Goal: Task Accomplishment & Management: Use online tool/utility

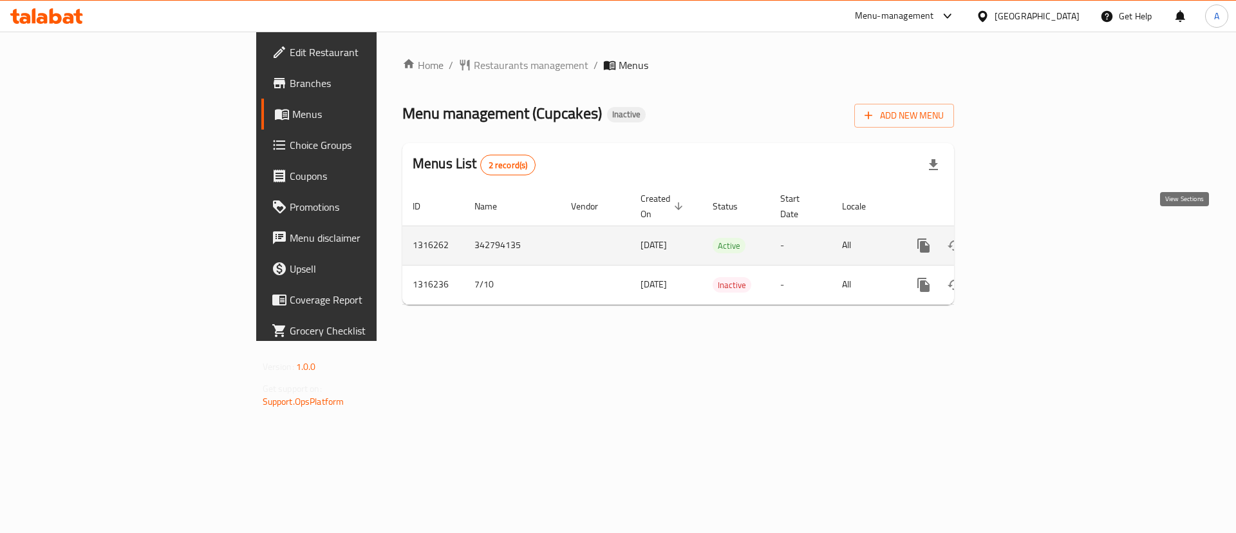
click at [1025, 238] on icon "enhanced table" at bounding box center [1016, 245] width 15 height 15
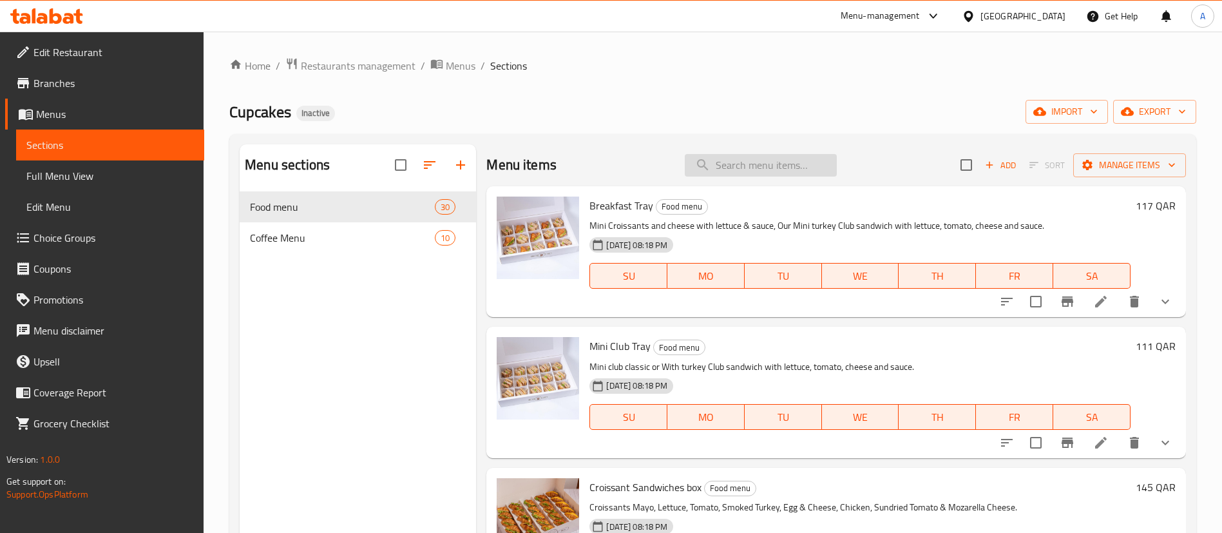
click at [752, 170] on input "search" at bounding box center [761, 165] width 152 height 23
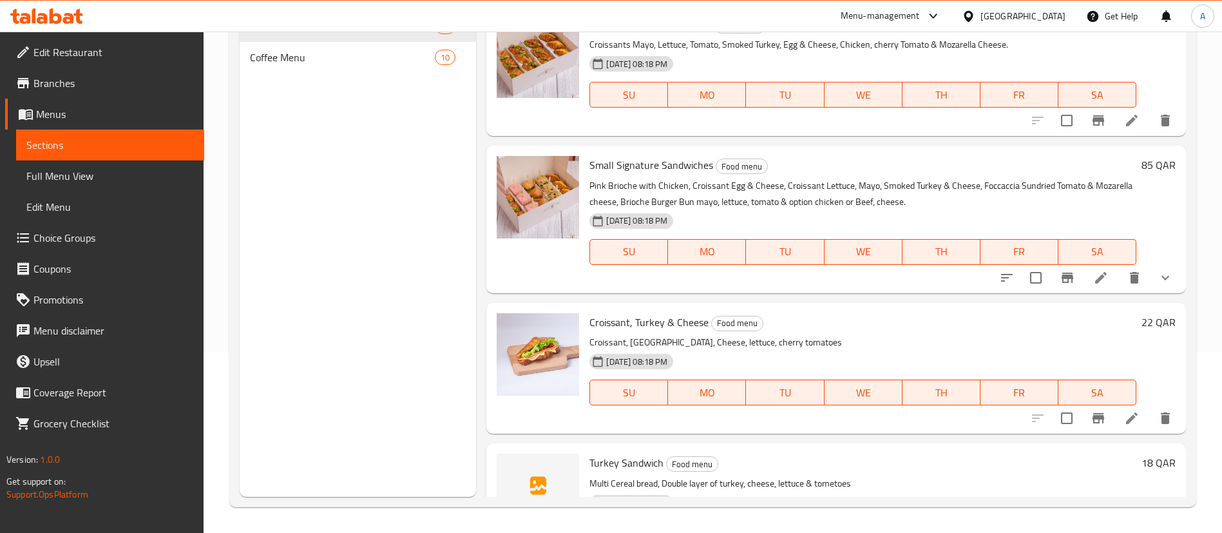
scroll to position [657, 0]
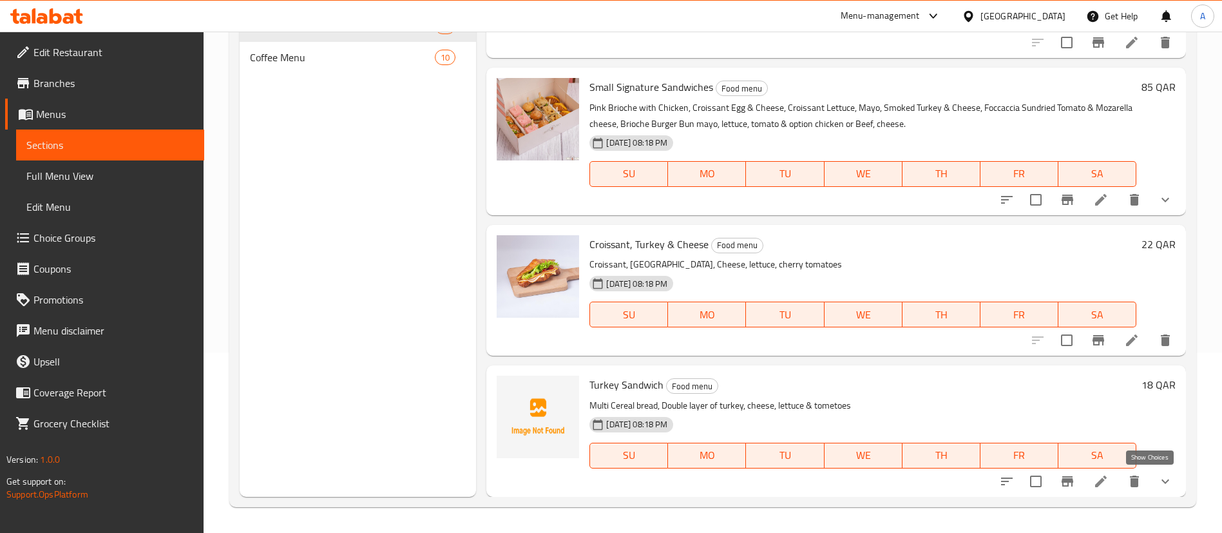
type input "turk"
click at [1157, 481] on icon "show more" at bounding box center [1164, 480] width 15 height 15
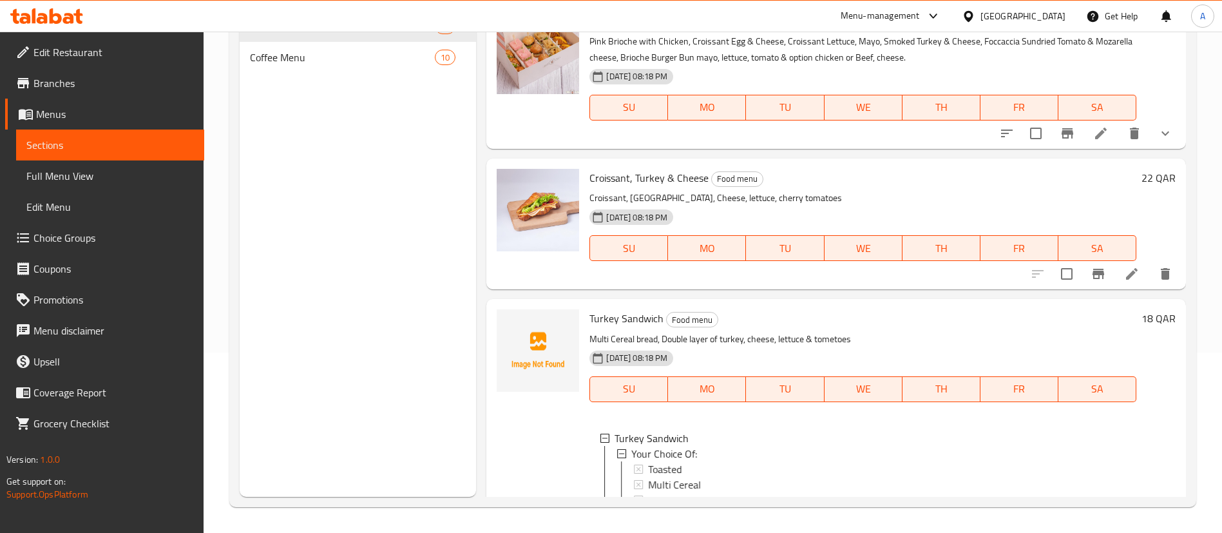
scroll to position [786, 0]
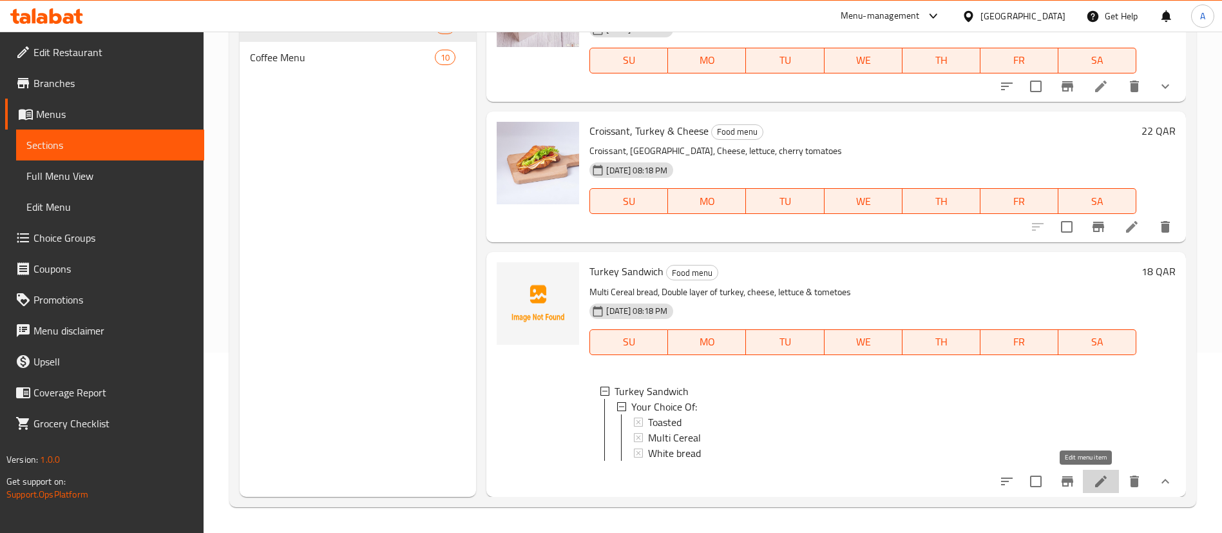
click at [1093, 480] on icon at bounding box center [1100, 480] width 15 height 15
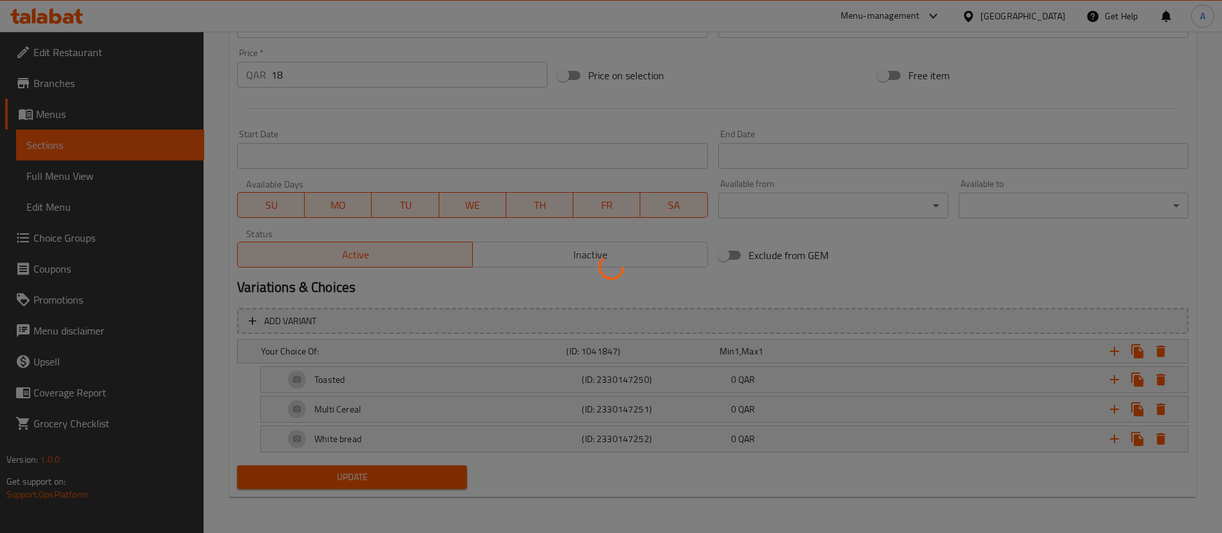
scroll to position [399, 0]
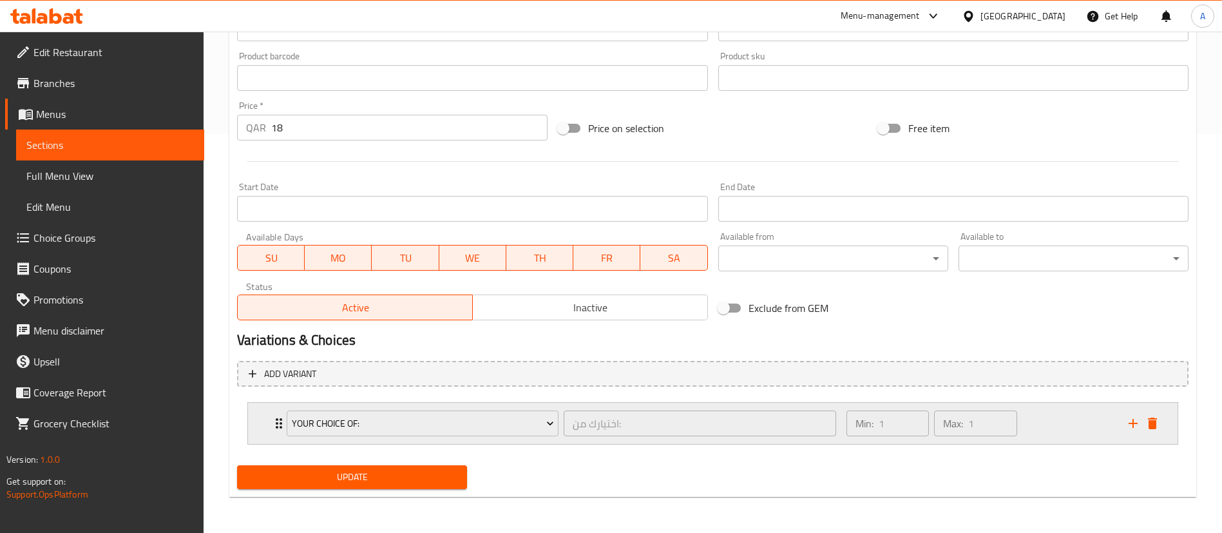
click at [1059, 441] on div "Min: 1 ​ Max: 1 ​" at bounding box center [979, 422] width 282 height 41
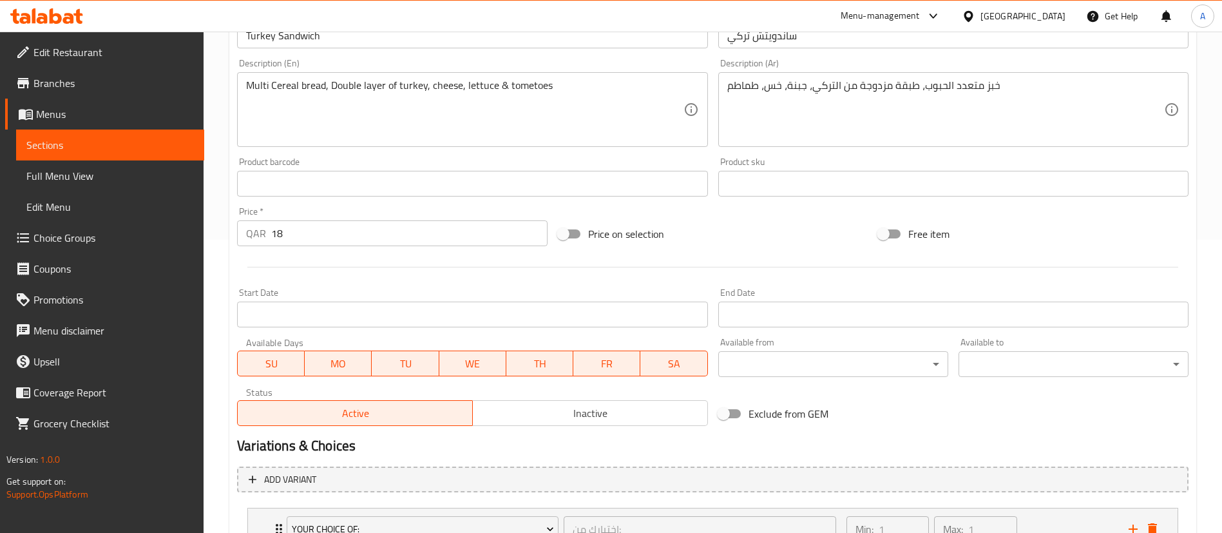
scroll to position [0, 0]
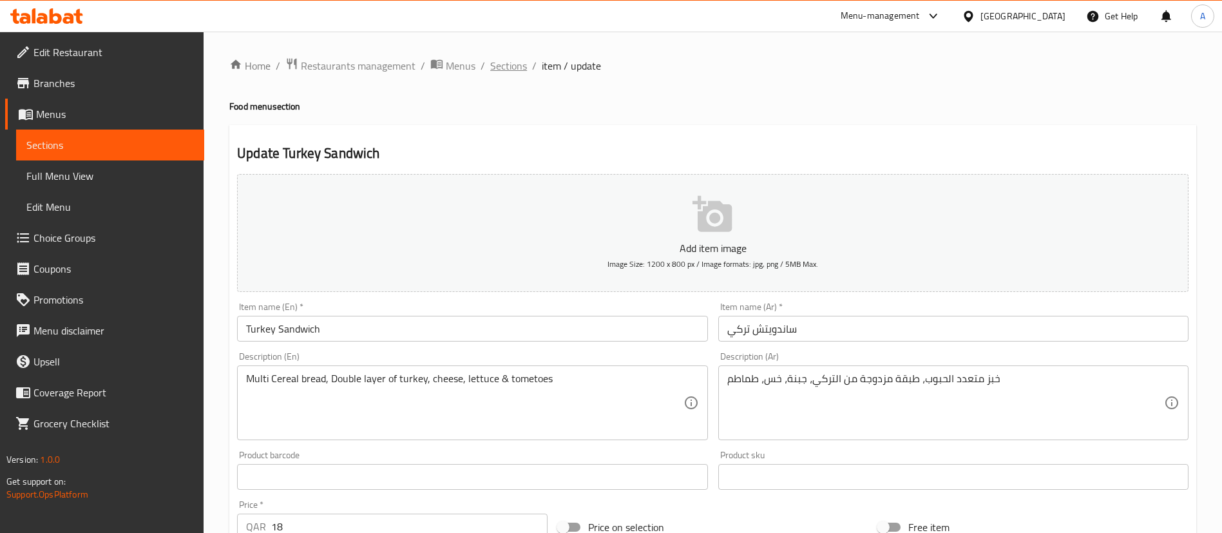
click at [512, 60] on span "Sections" at bounding box center [508, 65] width 37 height 15
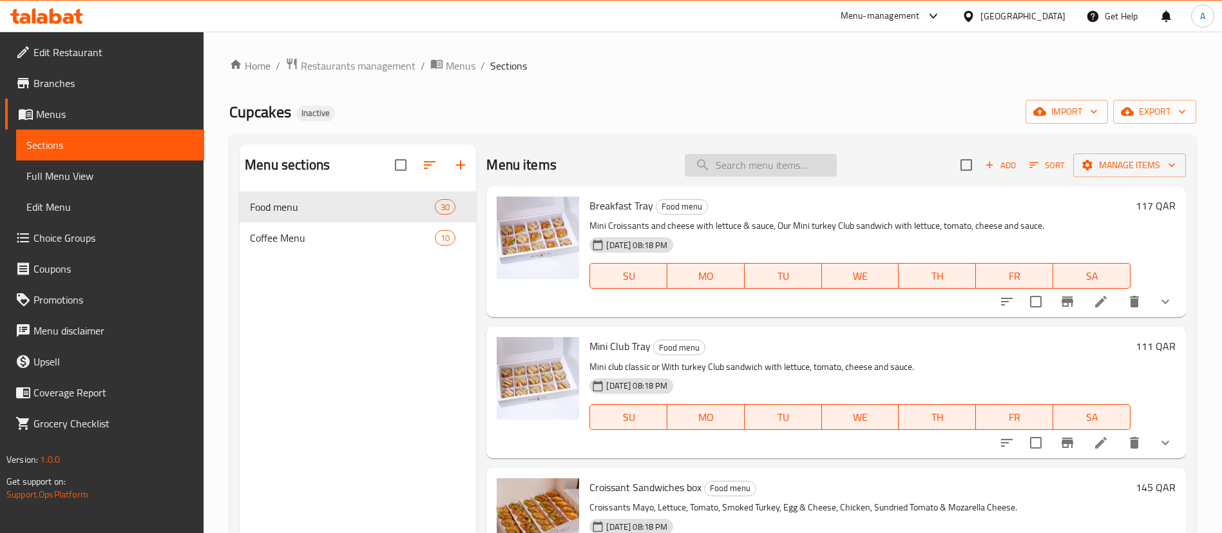
click at [737, 157] on input "search" at bounding box center [761, 165] width 152 height 23
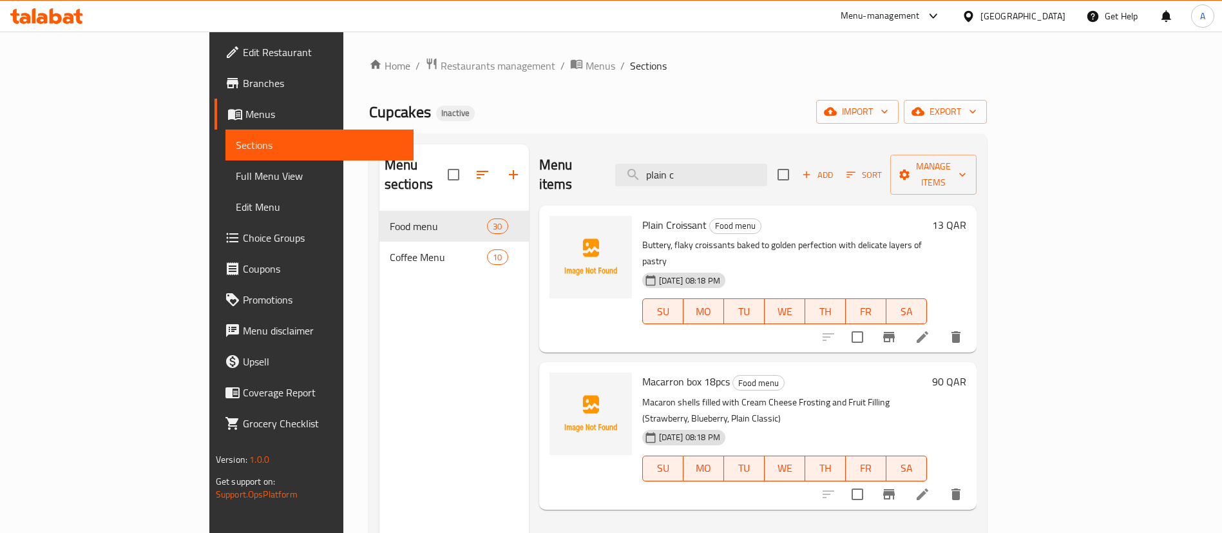
type input "plain c"
click at [940, 325] on li at bounding box center [922, 336] width 36 height 23
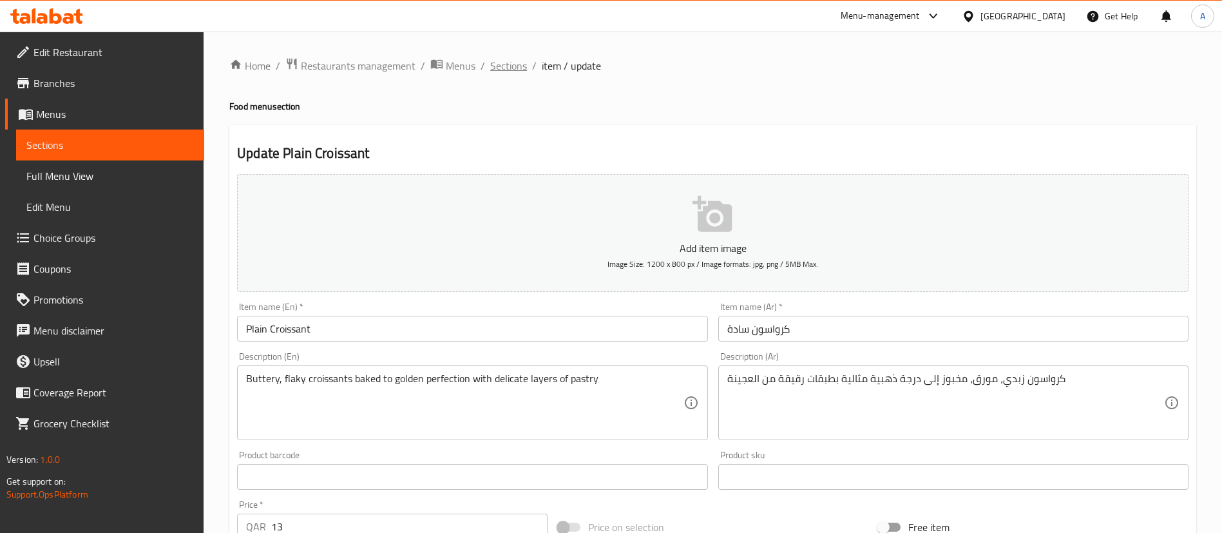
click at [506, 62] on span "Sections" at bounding box center [508, 65] width 37 height 15
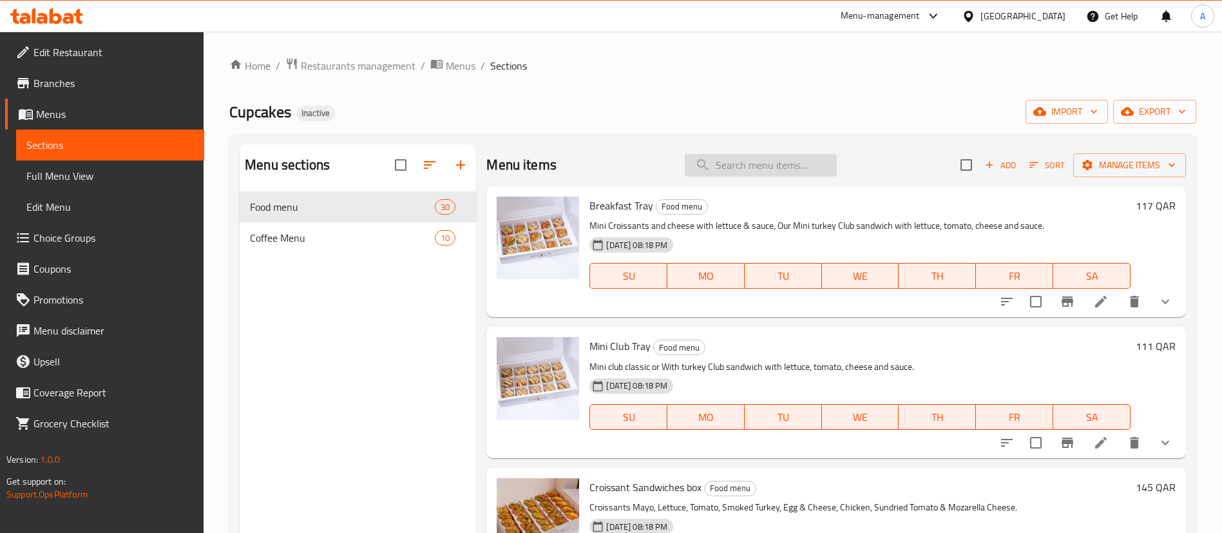
click at [768, 167] on input "search" at bounding box center [761, 165] width 152 height 23
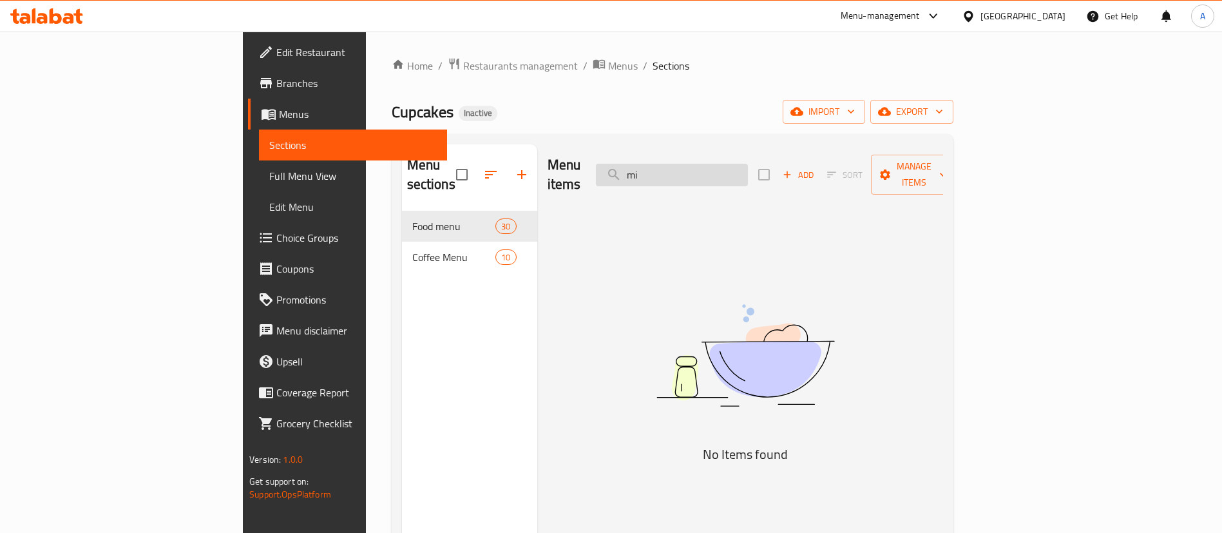
type input "m"
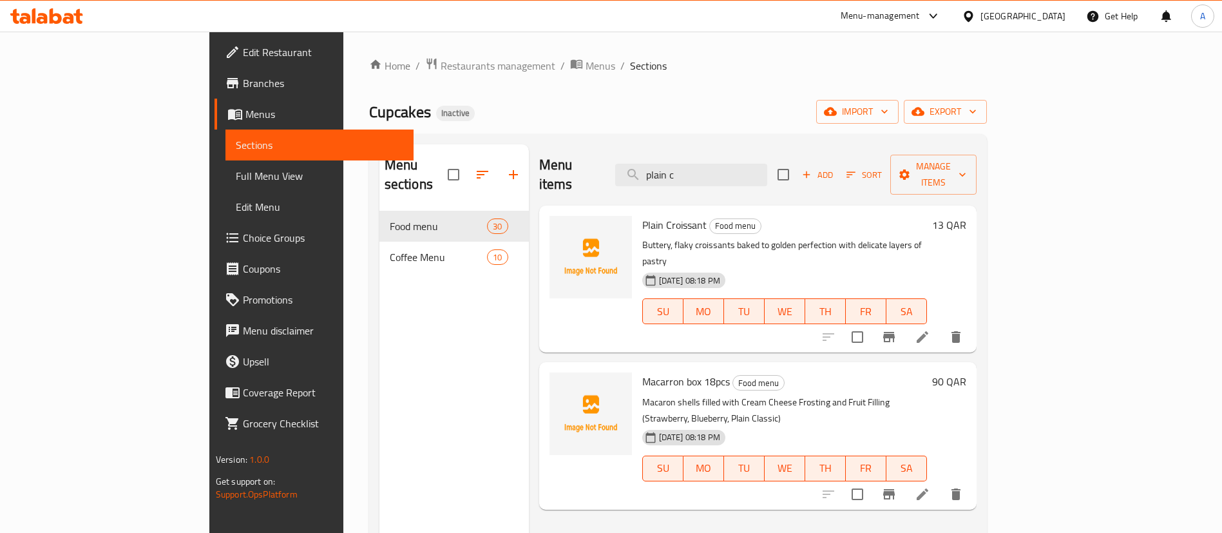
type input "plain c"
drag, startPoint x: 650, startPoint y: 0, endPoint x: 709, endPoint y: 106, distance: 121.1
click at [709, 107] on div "Cupcakes Inactive import export" at bounding box center [678, 112] width 618 height 24
click at [236, 174] on span "Full Menu View" at bounding box center [319, 175] width 167 height 15
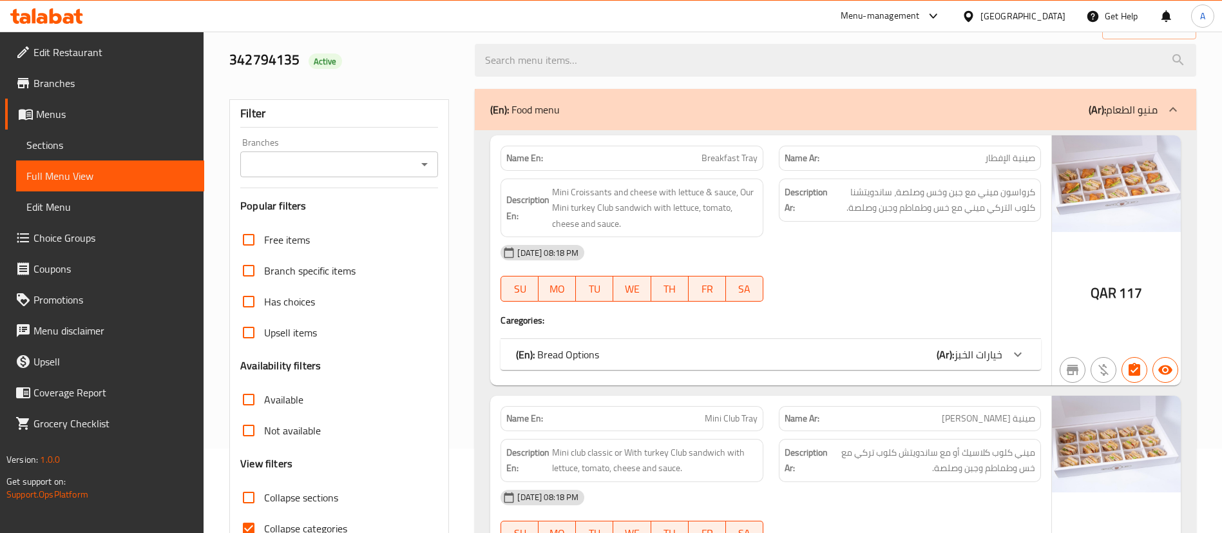
scroll to position [290, 0]
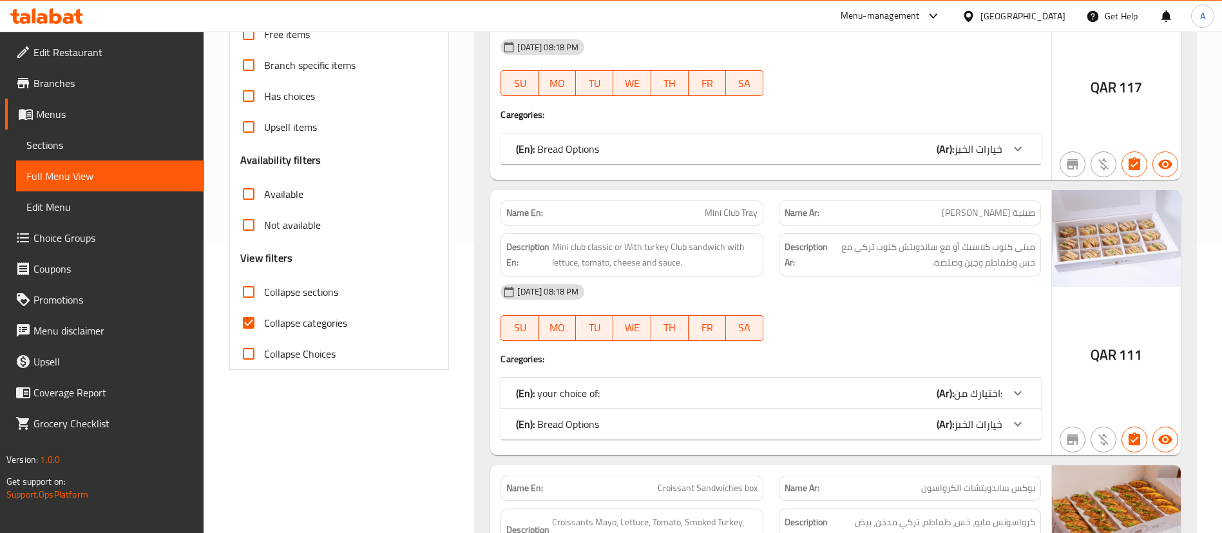
click at [283, 326] on span "Collapse categories" at bounding box center [305, 322] width 83 height 15
click at [264, 326] on input "Collapse categories" at bounding box center [248, 322] width 31 height 31
checkbox input "false"
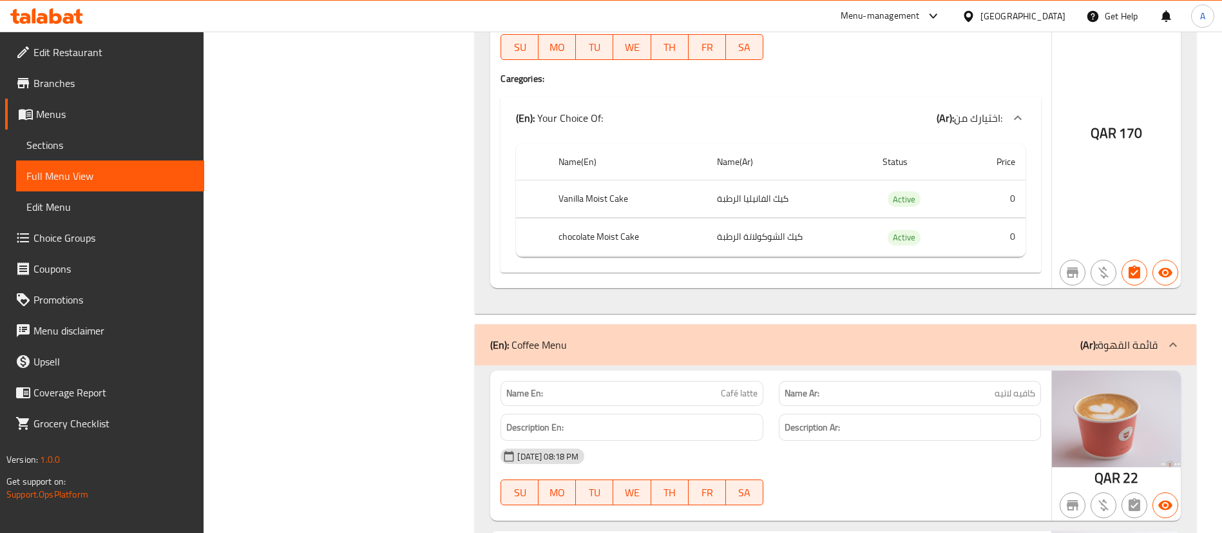
scroll to position [8418, 0]
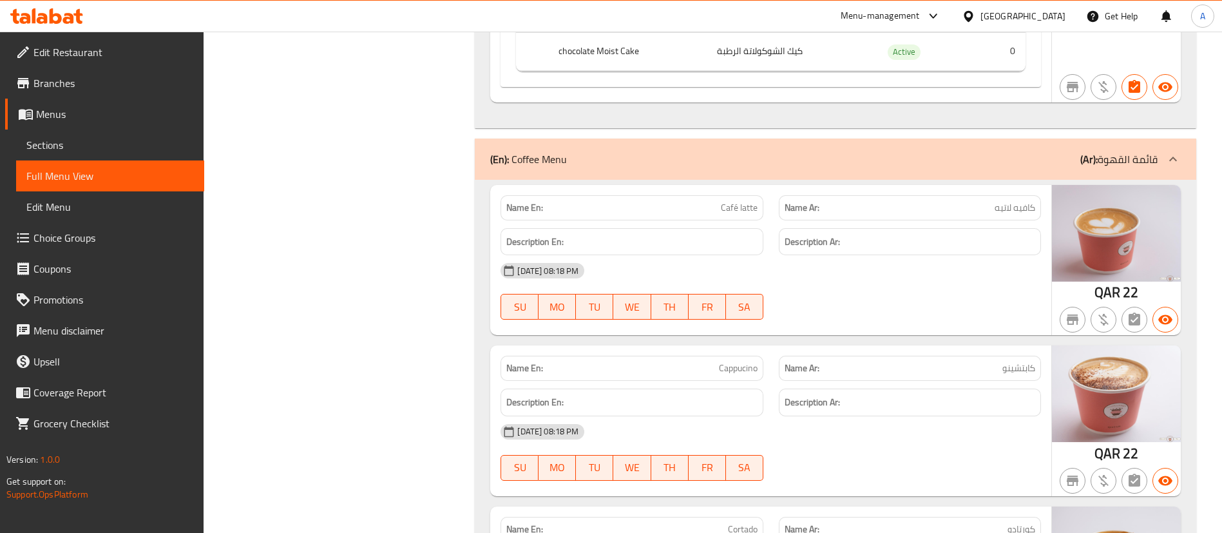
click at [703, 416] on div "[DATE] 08:18 PM" at bounding box center [771, 431] width 556 height 31
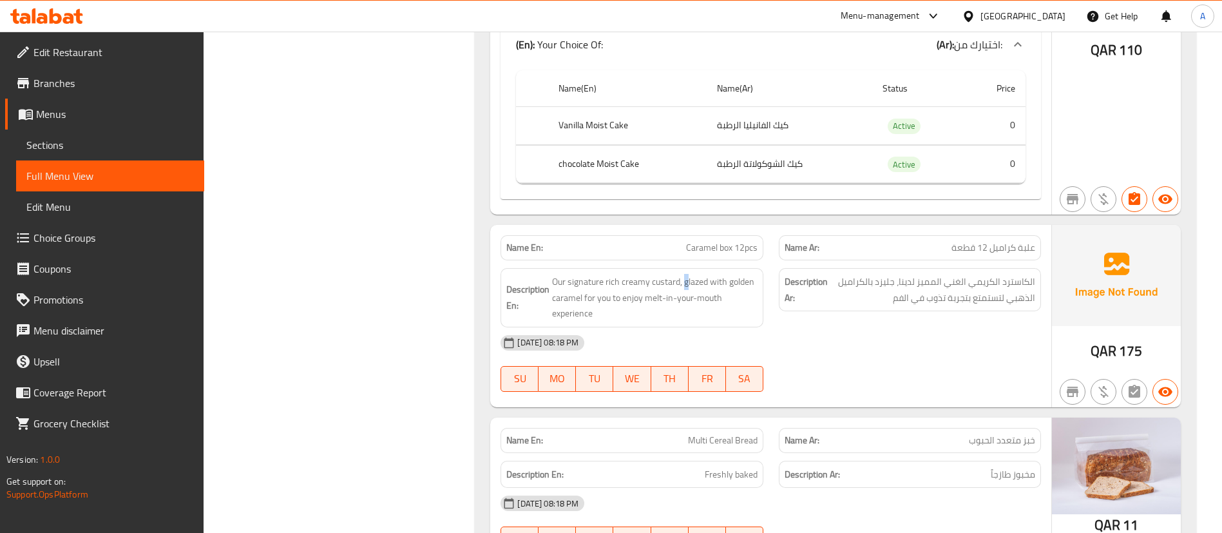
drag, startPoint x: 150, startPoint y: 3, endPoint x: 686, endPoint y: 260, distance: 594.2
click at [686, 274] on span "Our signature rich creamy custard, glazed with golden caramel for you to enjoy …" at bounding box center [654, 298] width 205 height 48
drag, startPoint x: 686, startPoint y: 260, endPoint x: 698, endPoint y: 269, distance: 15.2
click at [688, 274] on span "Our signature rich creamy custard, glazed with golden caramel for you to enjoy …" at bounding box center [654, 298] width 205 height 48
click at [698, 274] on span "Our signature rich creamy custard, glazed with golden caramel for you to enjoy …" at bounding box center [654, 298] width 205 height 48
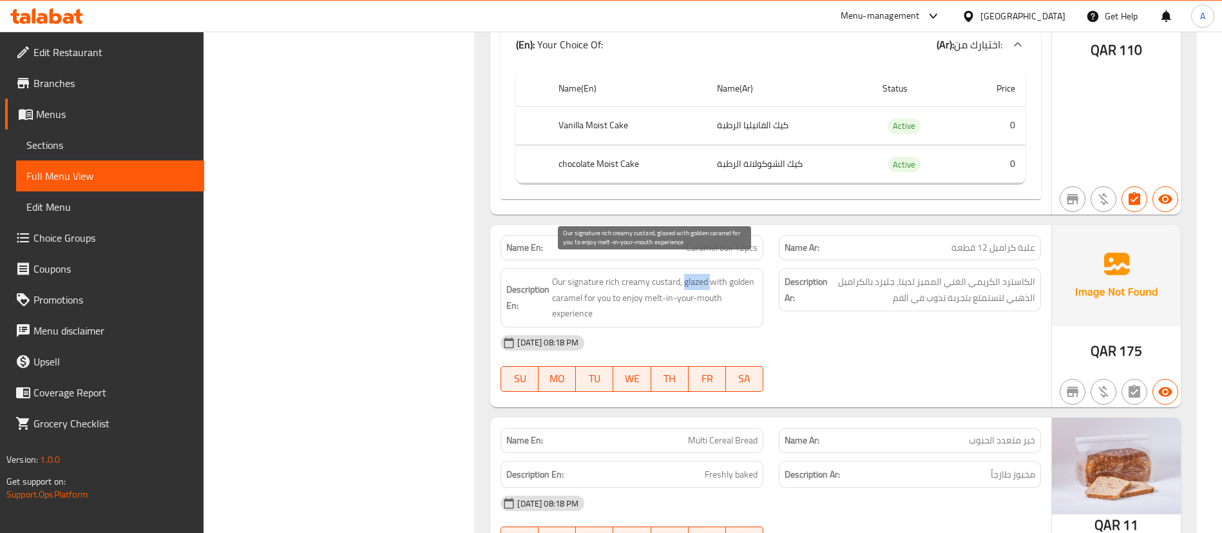
click at [698, 274] on span "Our signature rich creamy custard, glazed with golden caramel for you to enjoy …" at bounding box center [654, 298] width 205 height 48
copy span "glazed"
click at [589, 285] on span "Our signature rich creamy custard, glazed with golden caramel for you to enjoy …" at bounding box center [654, 298] width 205 height 48
drag, startPoint x: 589, startPoint y: 285, endPoint x: 645, endPoint y: 270, distance: 58.6
click at [609, 290] on span "Our signature rich creamy custard, glazed with golden caramel for you to enjoy …" at bounding box center [654, 298] width 205 height 48
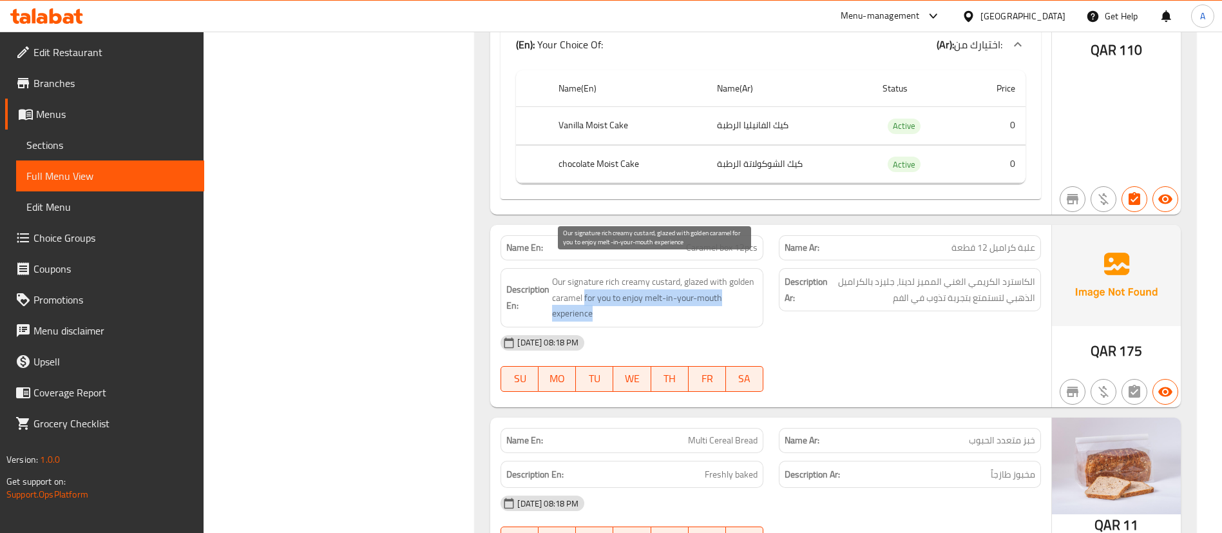
click at [654, 278] on span "Our signature rich creamy custard, glazed with golden caramel for you to enjoy …" at bounding box center [654, 298] width 205 height 48
drag, startPoint x: 654, startPoint y: 278, endPoint x: 711, endPoint y: 281, distance: 56.7
click at [711, 281] on span "Our signature rich creamy custard, glazed with golden caramel for you to enjoy …" at bounding box center [654, 298] width 205 height 48
click at [588, 281] on span "Our signature rich creamy custard, glazed with golden caramel for you to enjoy …" at bounding box center [654, 298] width 205 height 48
drag, startPoint x: 588, startPoint y: 281, endPoint x: 596, endPoint y: 294, distance: 14.8
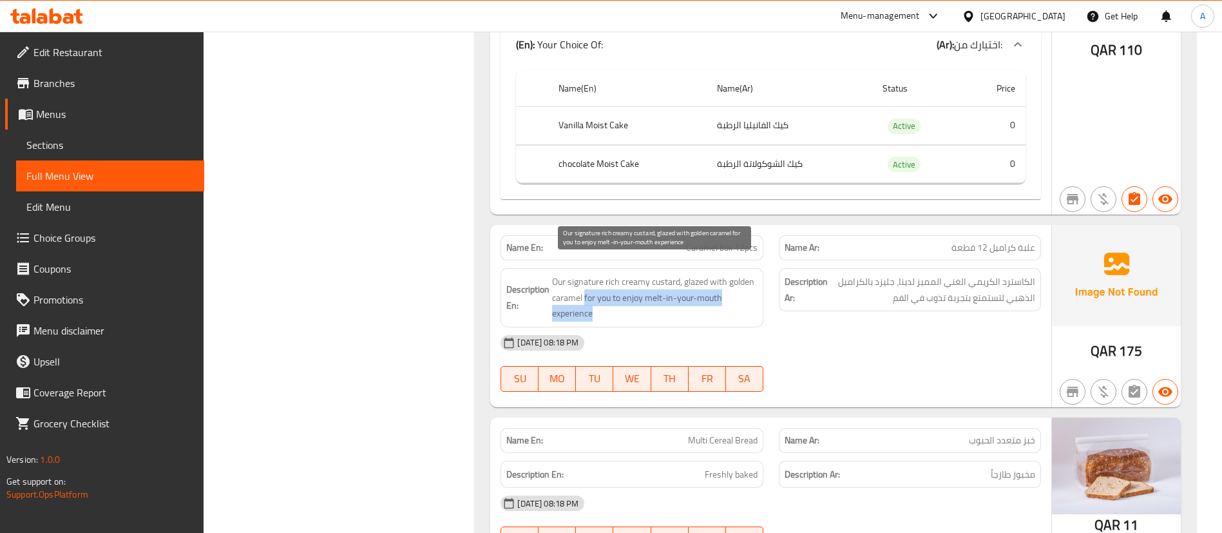
click at [596, 294] on span "Our signature rich creamy custard, glazed with golden caramel for you to enjoy …" at bounding box center [654, 298] width 205 height 48
copy span "for you to enjoy melt-in-your-mouth experience"
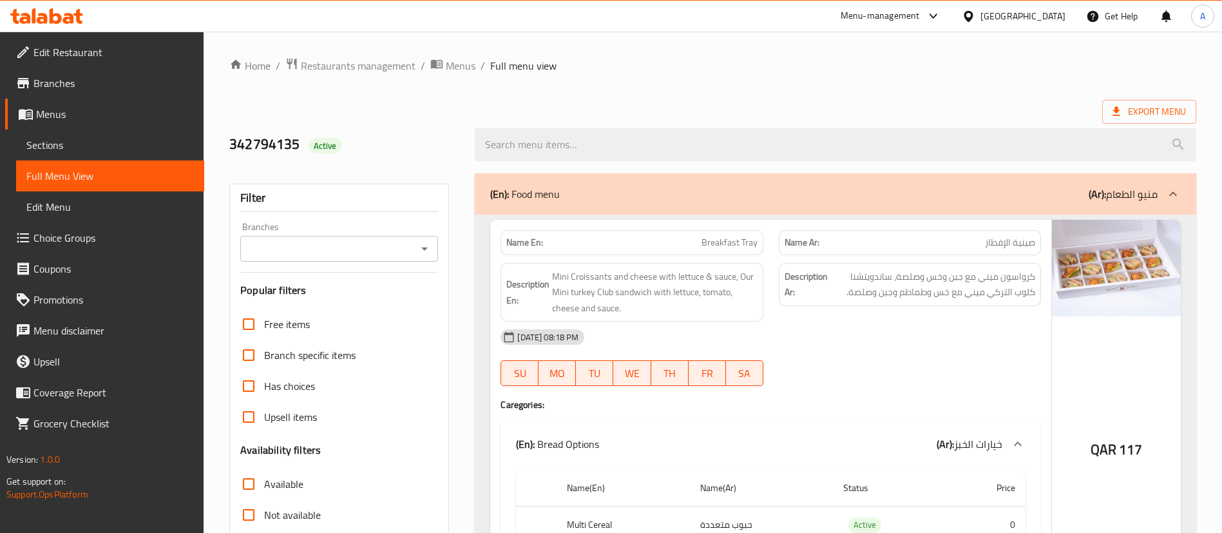
scroll to position [7545, 0]
